Goal: Transaction & Acquisition: Subscribe to service/newsletter

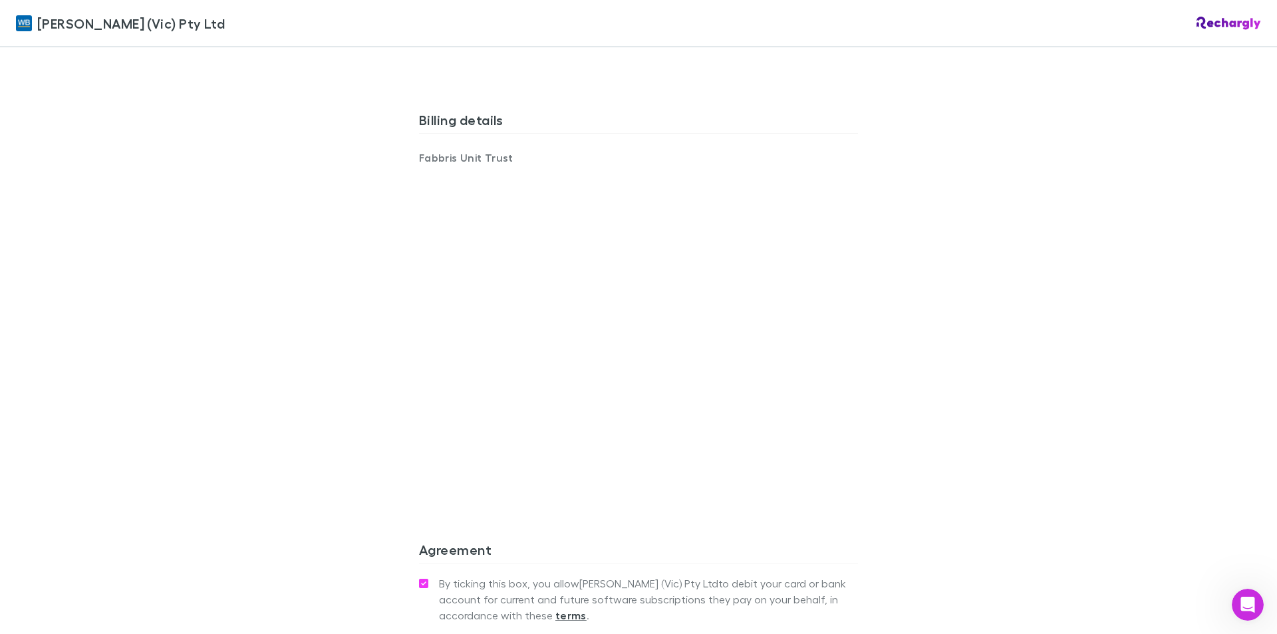
scroll to position [1117, 0]
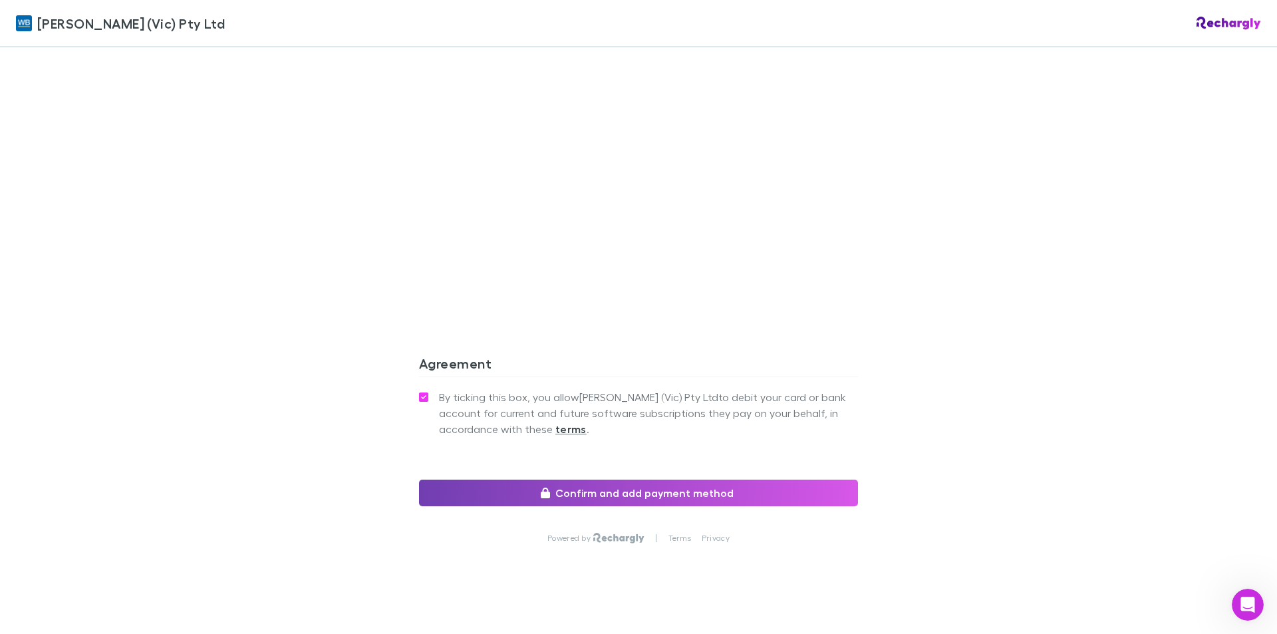
click at [628, 480] on button "Confirm and add payment method" at bounding box center [638, 493] width 439 height 27
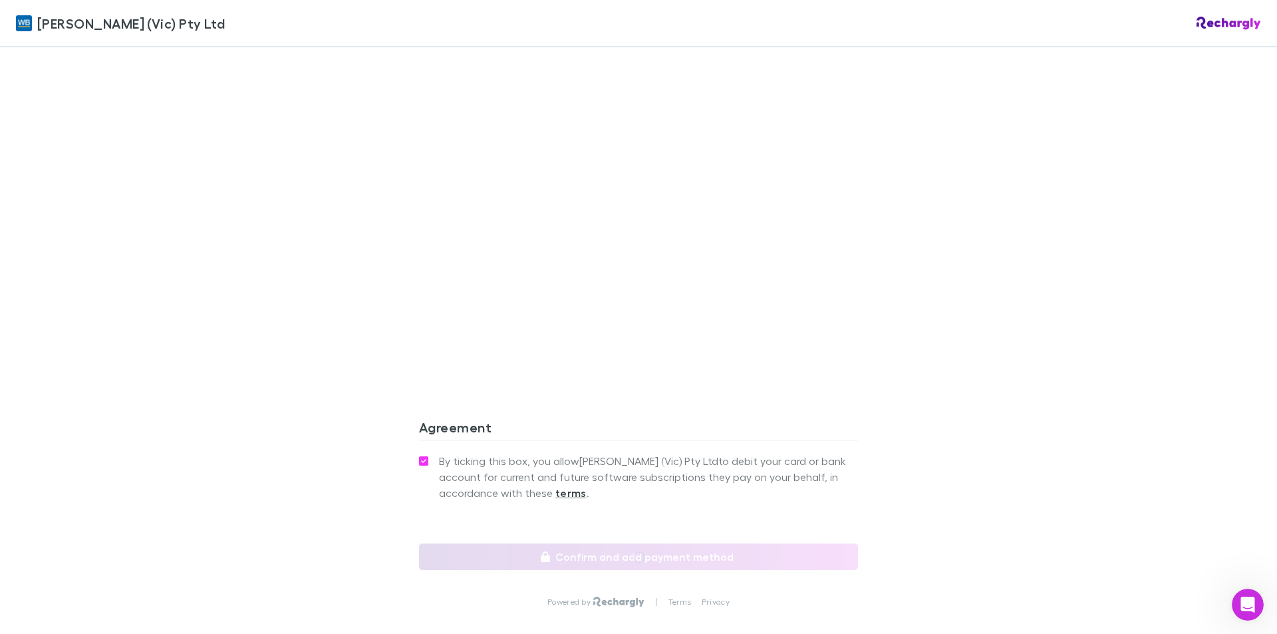
scroll to position [1165, 0]
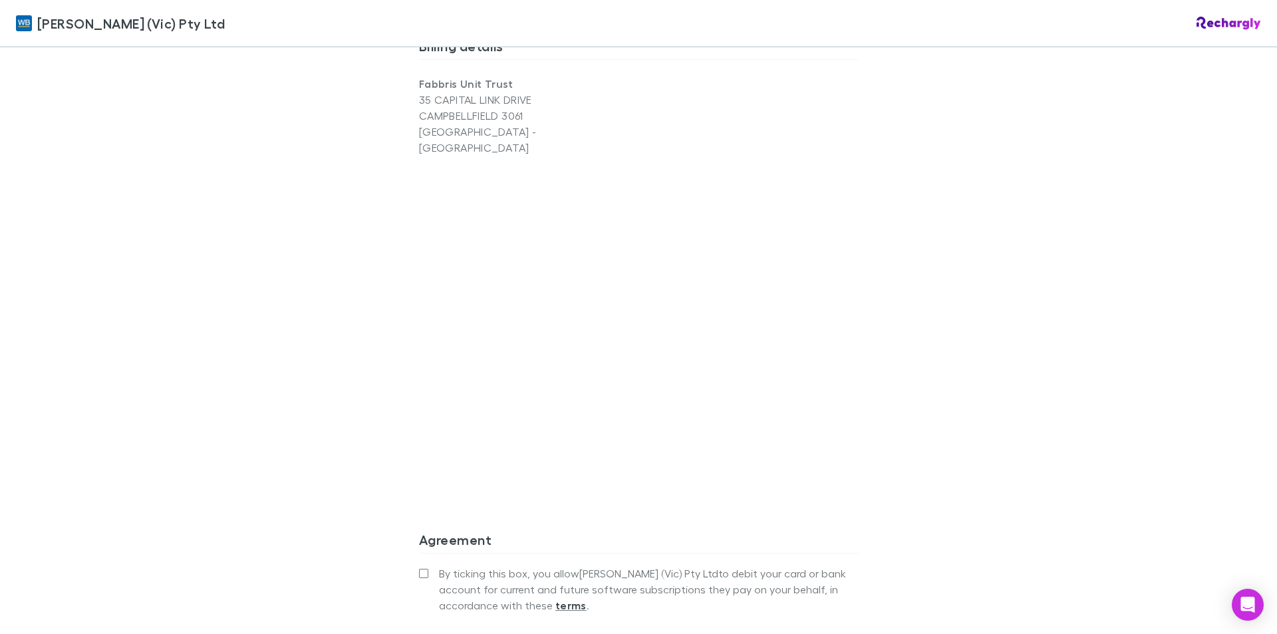
scroll to position [1165, 0]
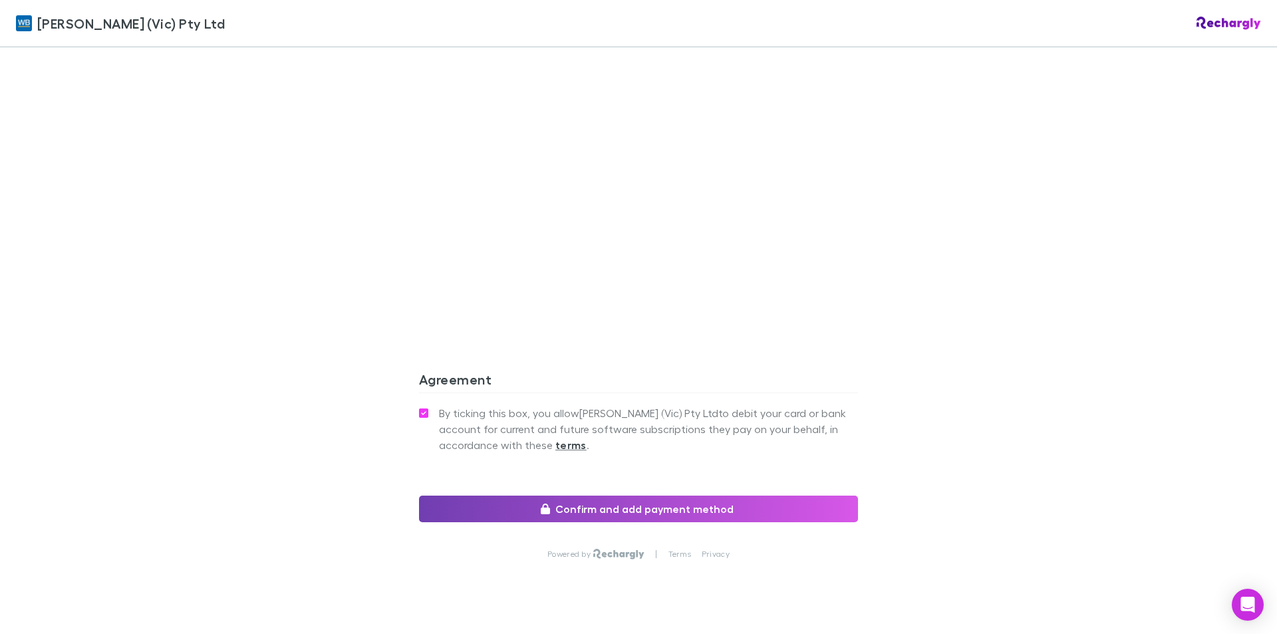
click at [672, 495] on button "Confirm and add payment method" at bounding box center [638, 508] width 439 height 27
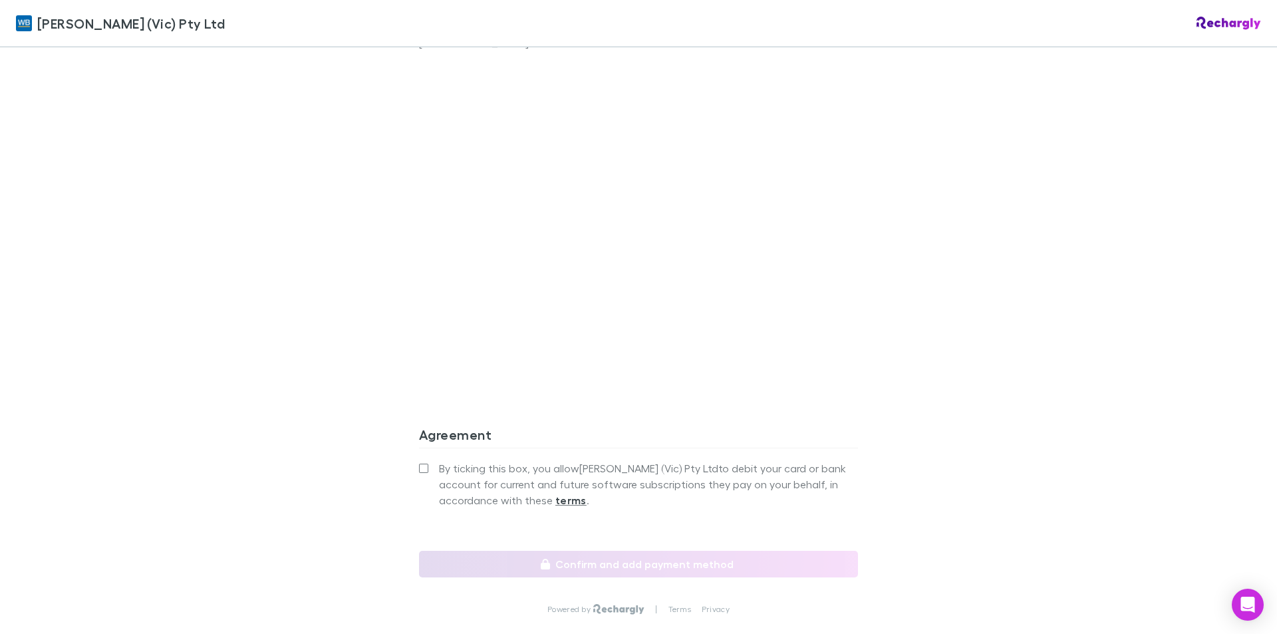
scroll to position [1131, 0]
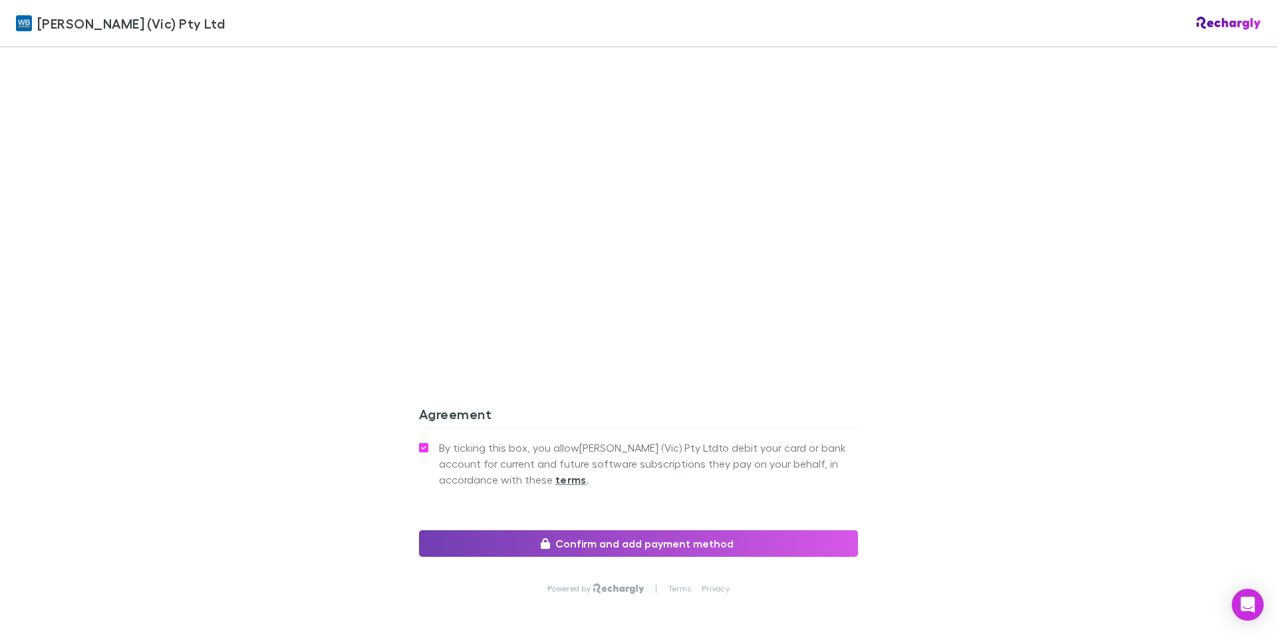
click at [625, 530] on button "Confirm and add payment method" at bounding box center [638, 543] width 439 height 27
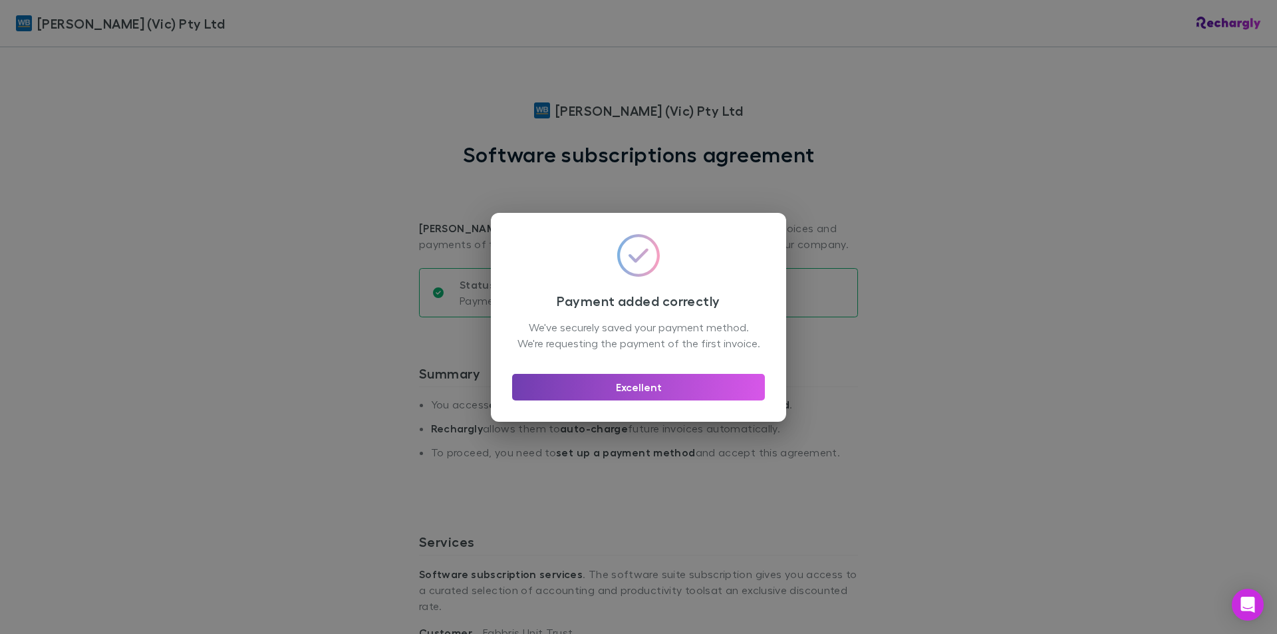
click at [638, 397] on button "Excellent" at bounding box center [638, 387] width 253 height 27
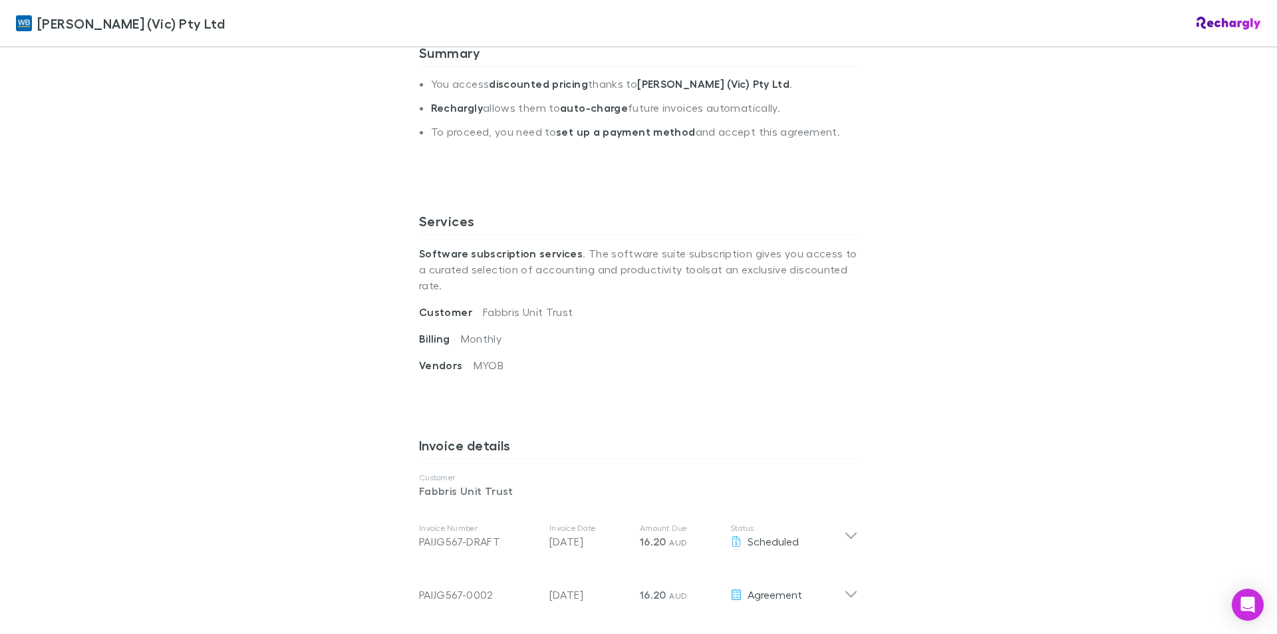
scroll to position [266, 0]
